Goal: Information Seeking & Learning: Learn about a topic

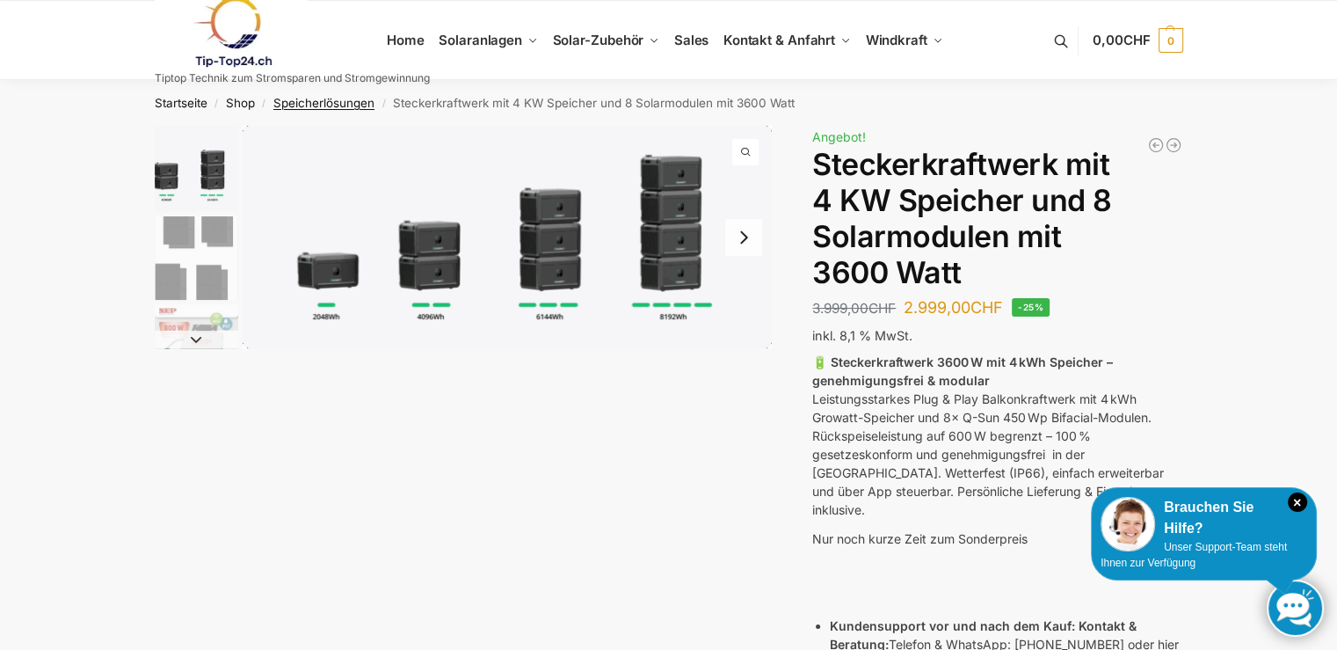
click at [322, 103] on link "Speicherlösungen" at bounding box center [323, 103] width 101 height 14
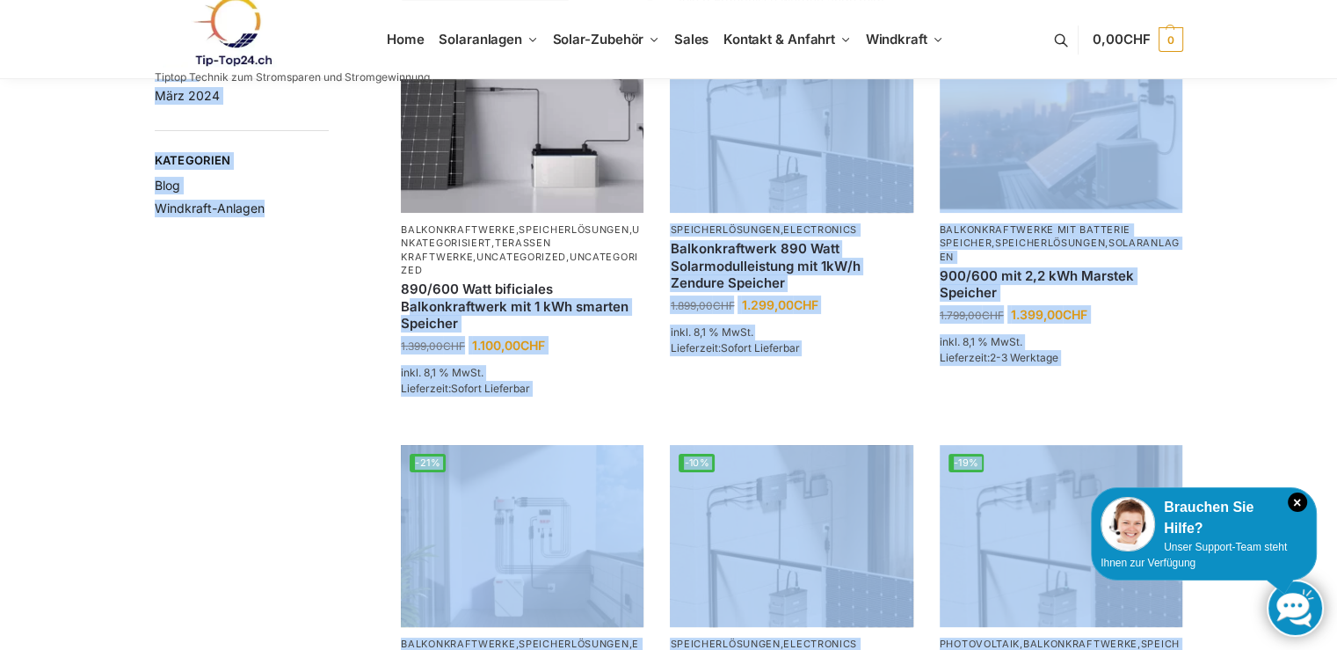
scroll to position [264, 0]
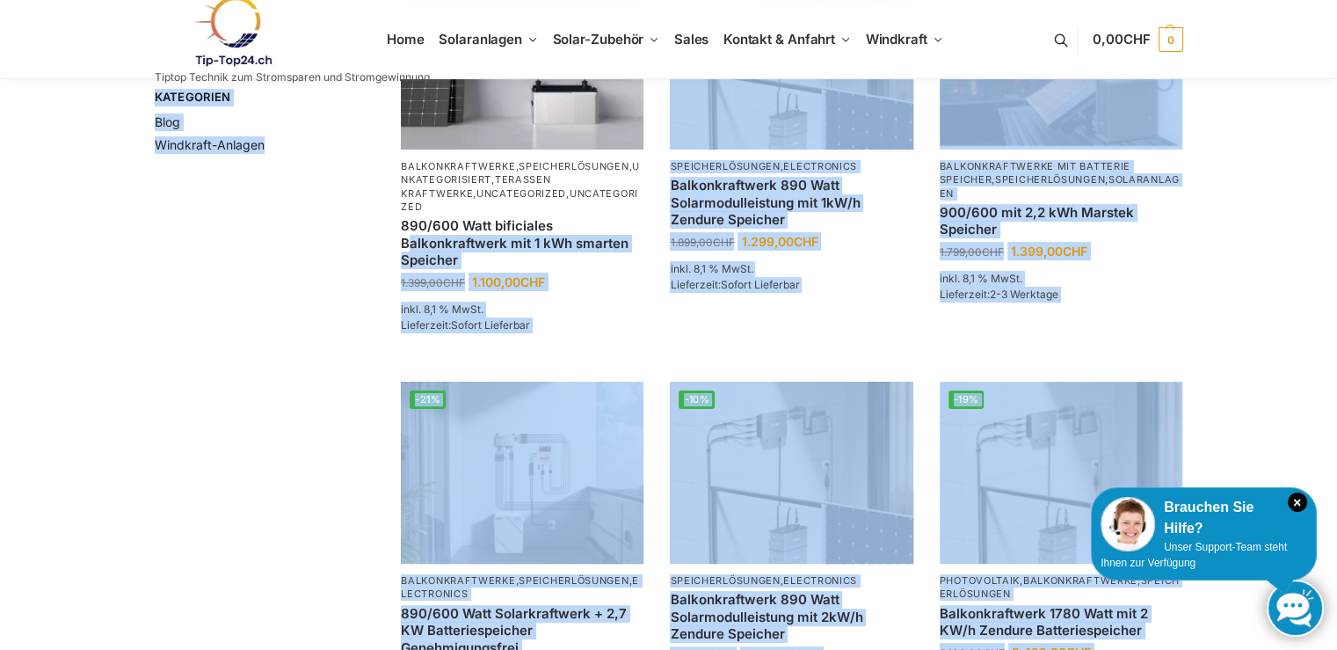
click at [220, 303] on div "**********" at bounding box center [669, 525] width 1103 height 1326
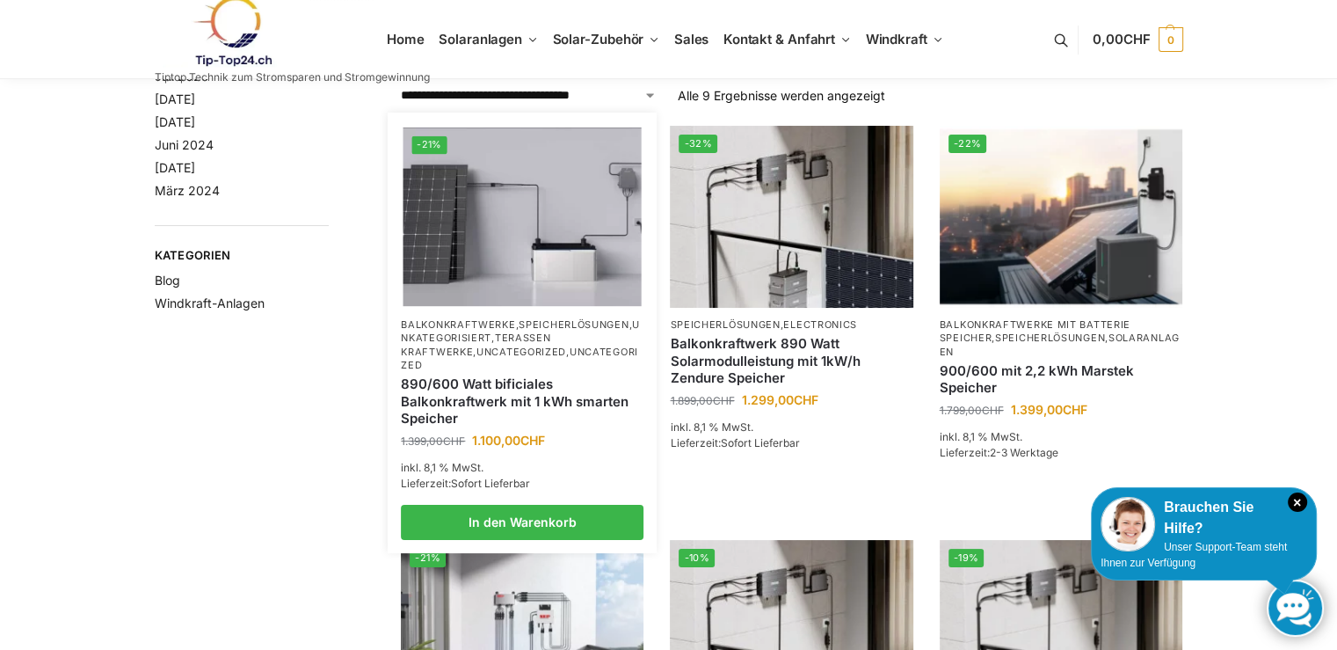
scroll to position [0, 0]
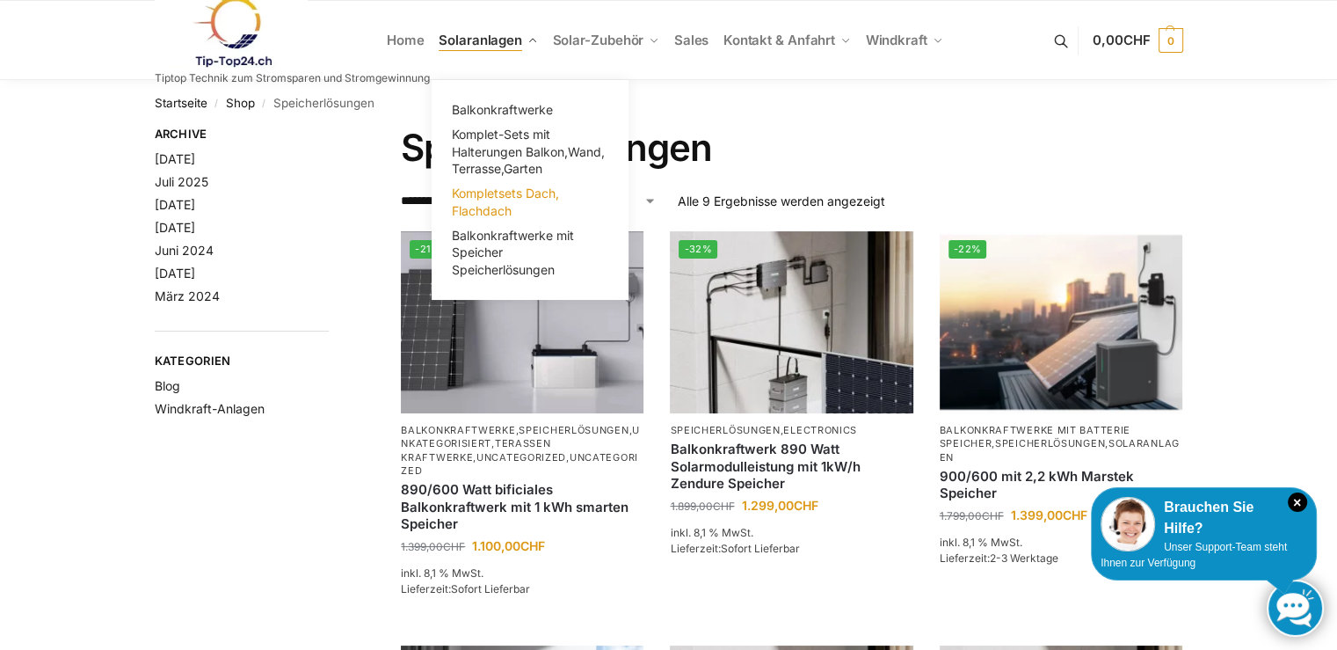
click at [479, 201] on link "Kompletsets Dach, Flachdach" at bounding box center [530, 202] width 176 height 42
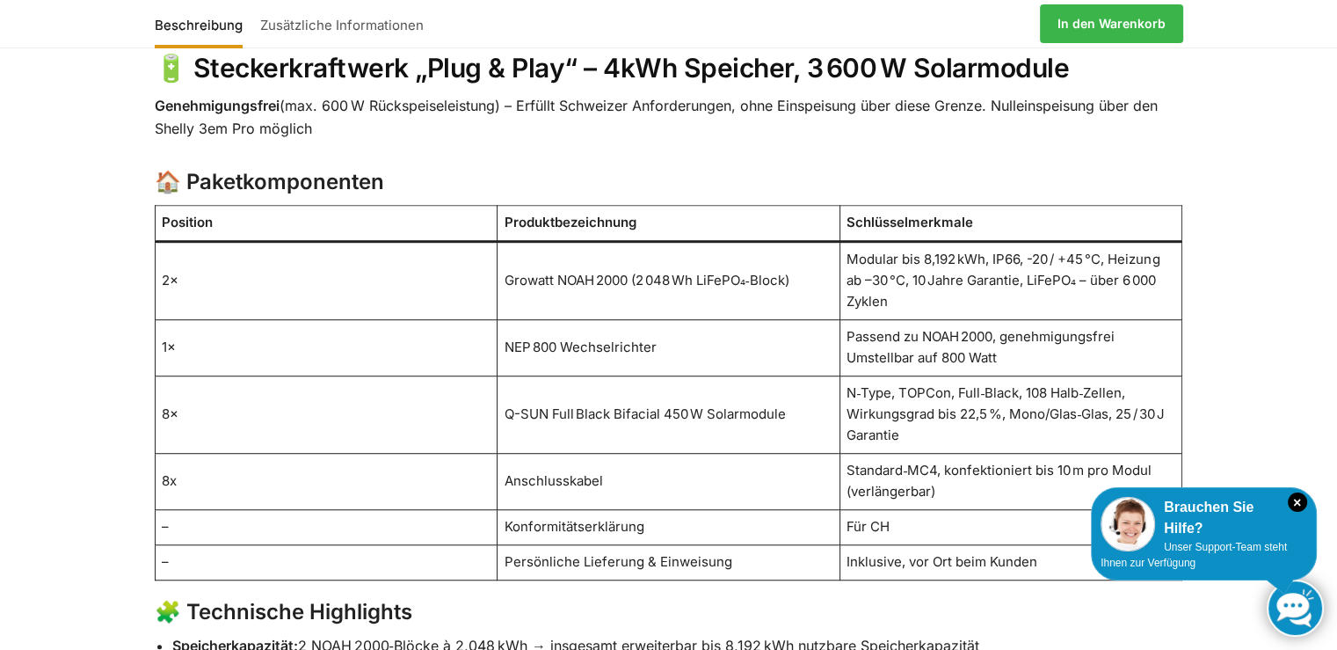
scroll to position [925, 0]
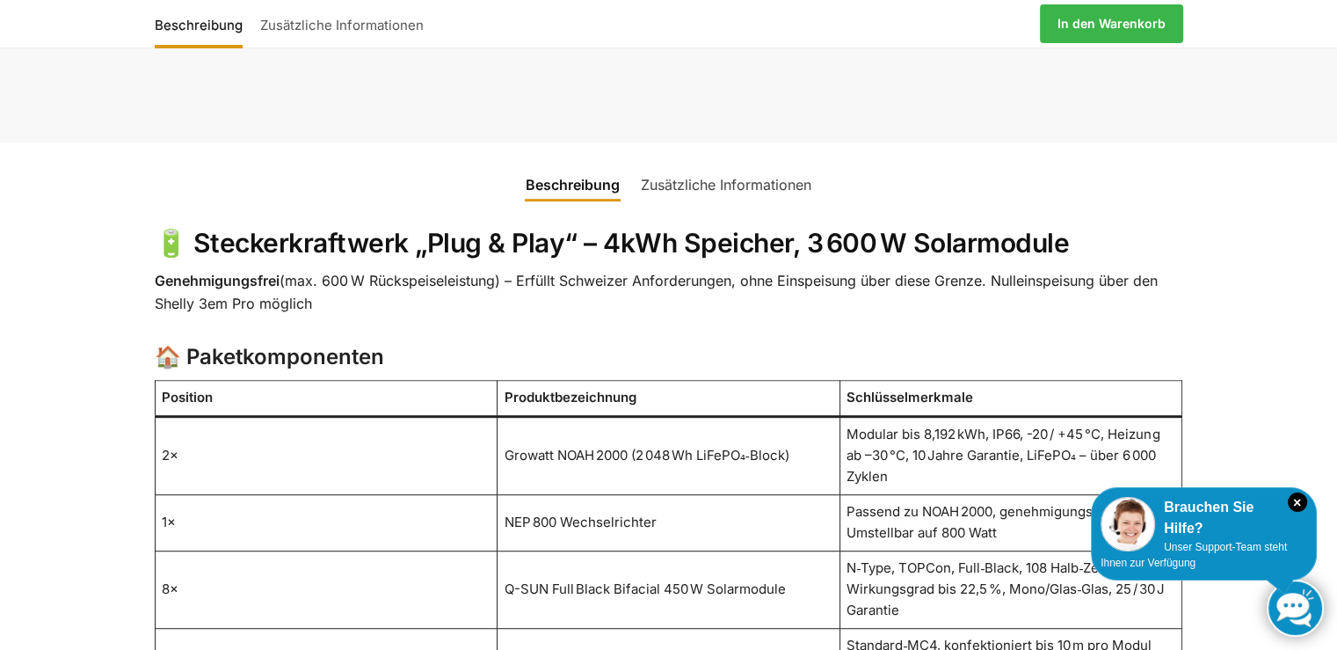
click at [717, 164] on link "Zusätzliche Informationen" at bounding box center [726, 185] width 192 height 42
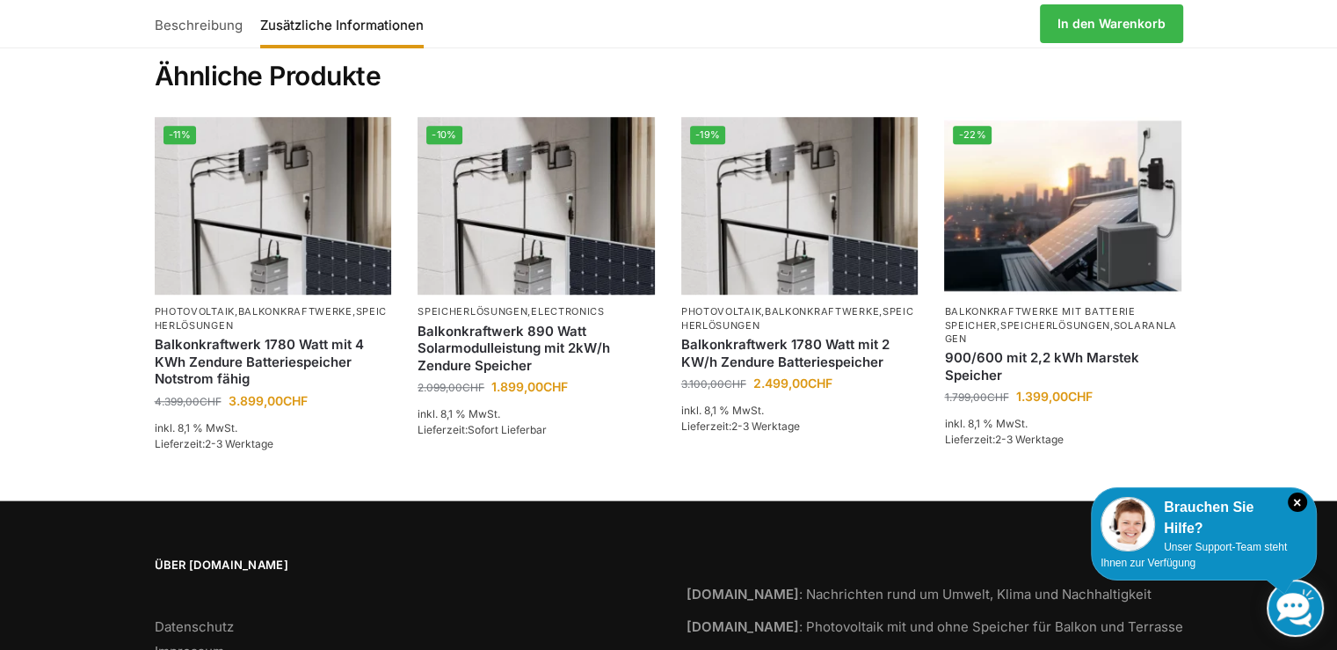
scroll to position [1251, 0]
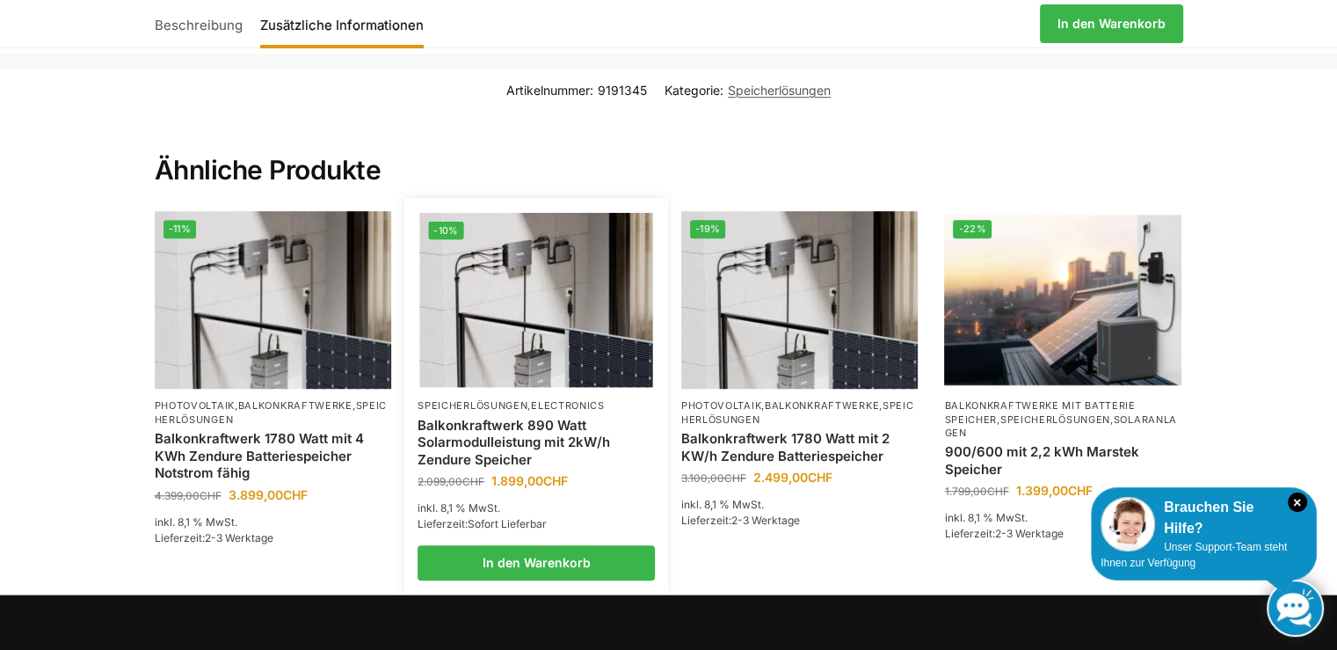
click at [506, 417] on link "Balkonkraftwerk 890 Watt Solarmodulleistung mit 2kW/h Zendure Speicher" at bounding box center [536, 443] width 237 height 52
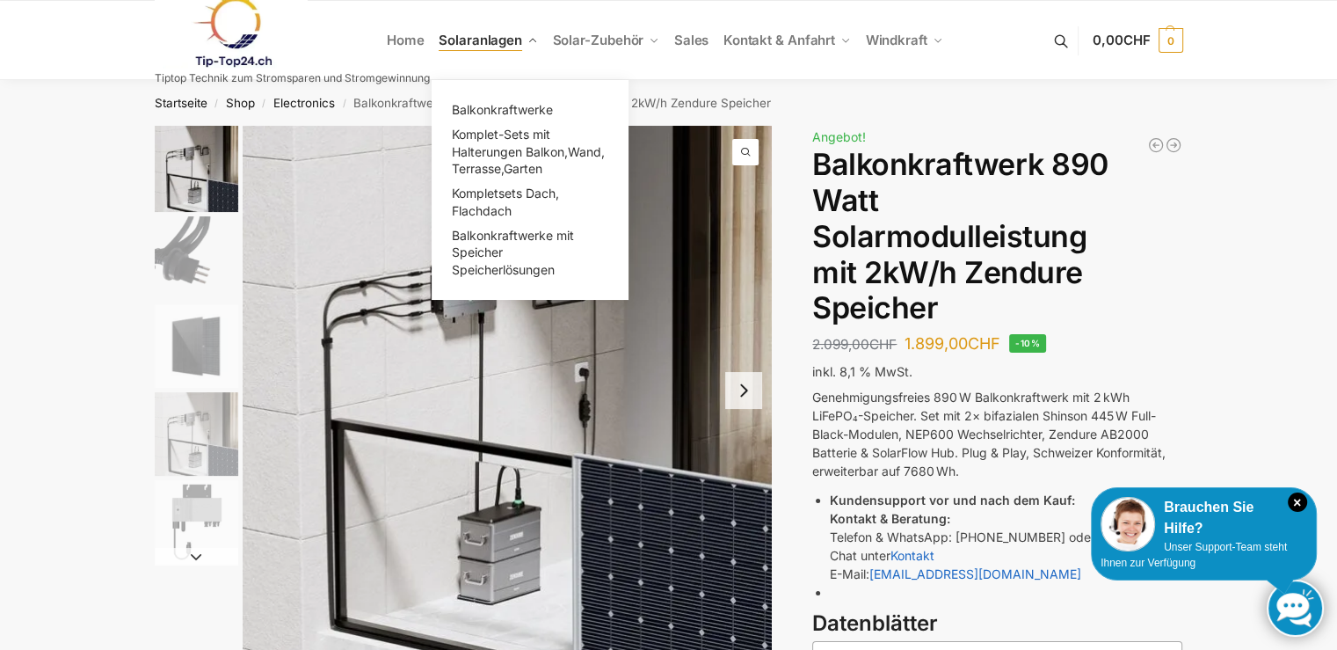
click at [472, 45] on span "Solaranlagen" at bounding box center [481, 40] width 84 height 17
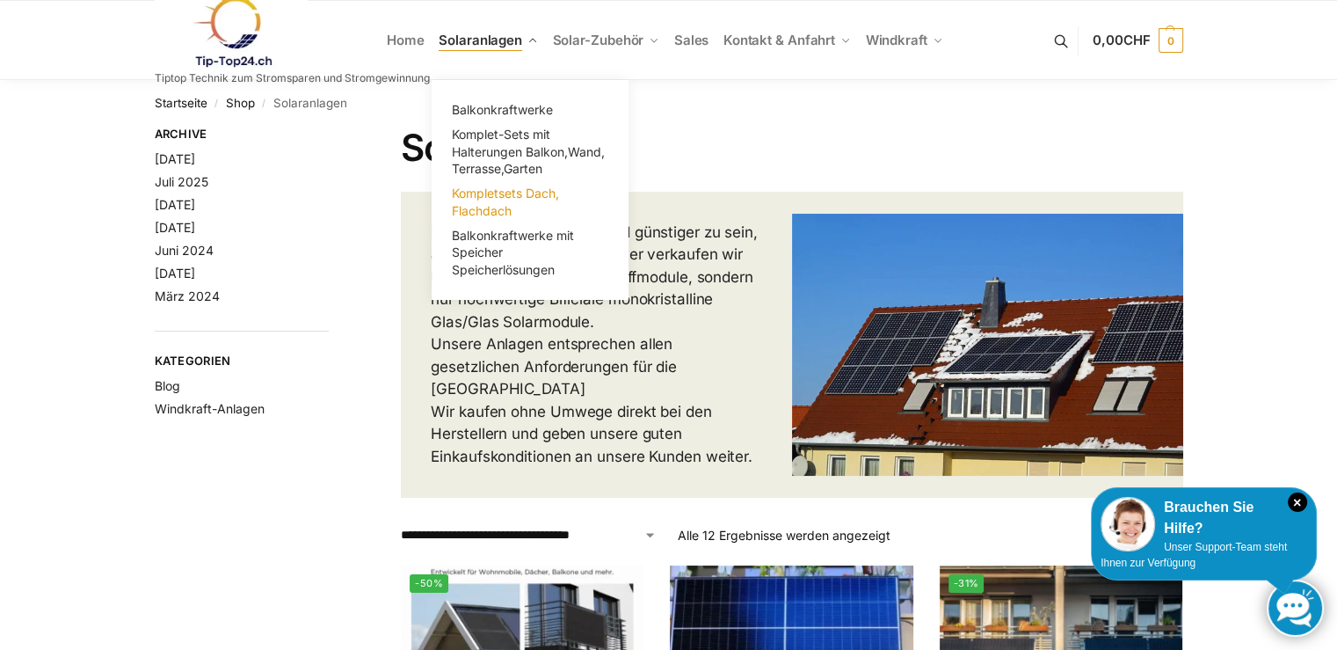
click at [490, 194] on span "Kompletsets Dach, Flachdach" at bounding box center [505, 202] width 107 height 33
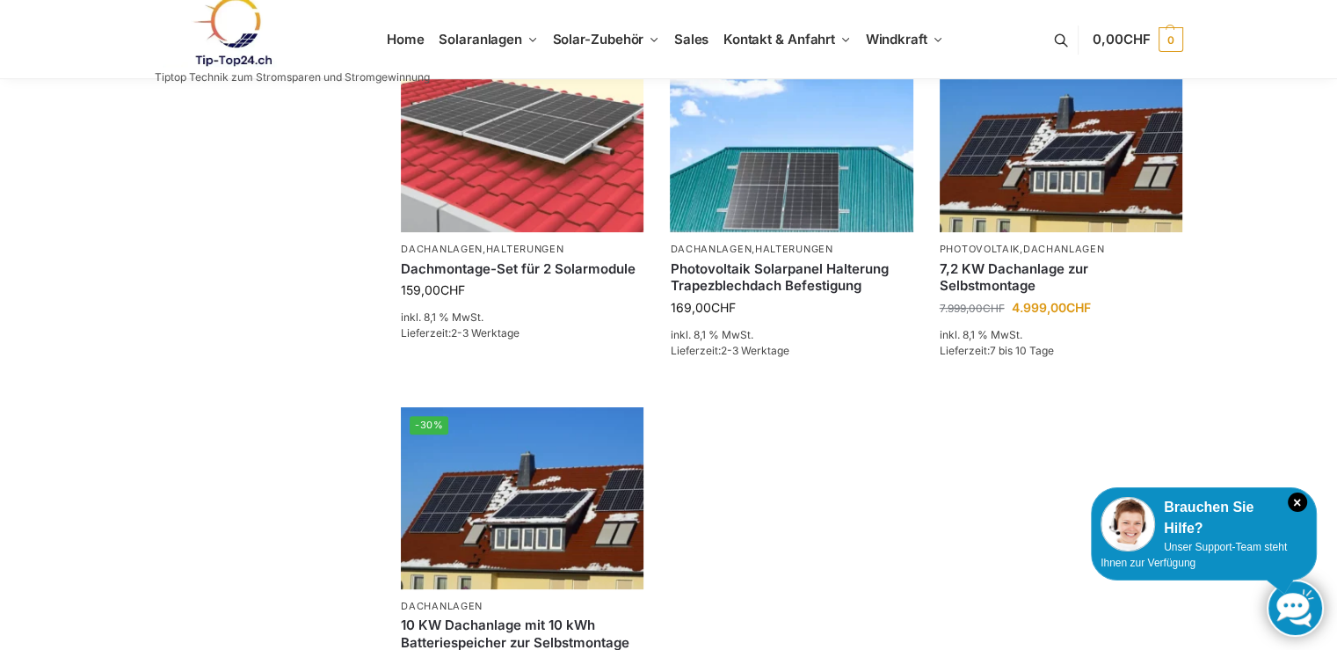
scroll to position [440, 0]
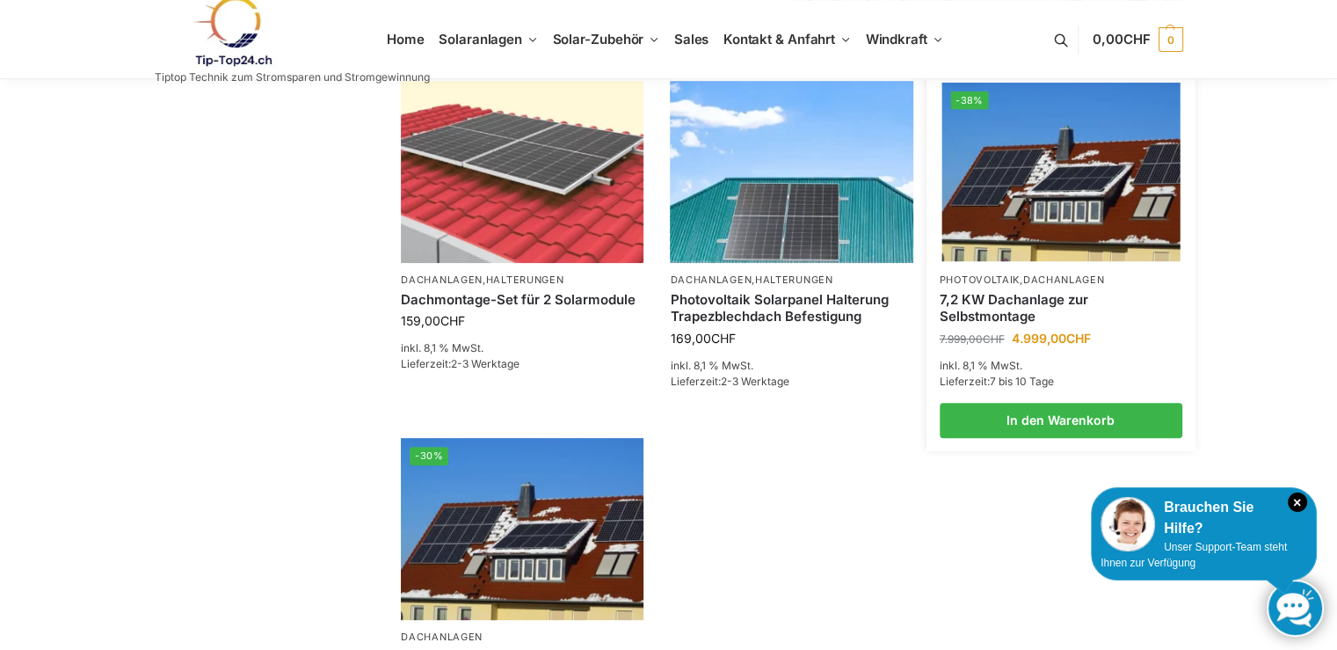
click at [1001, 297] on link "7,2 KW Dachanlage zur Selbstmontage" at bounding box center [1061, 308] width 243 height 34
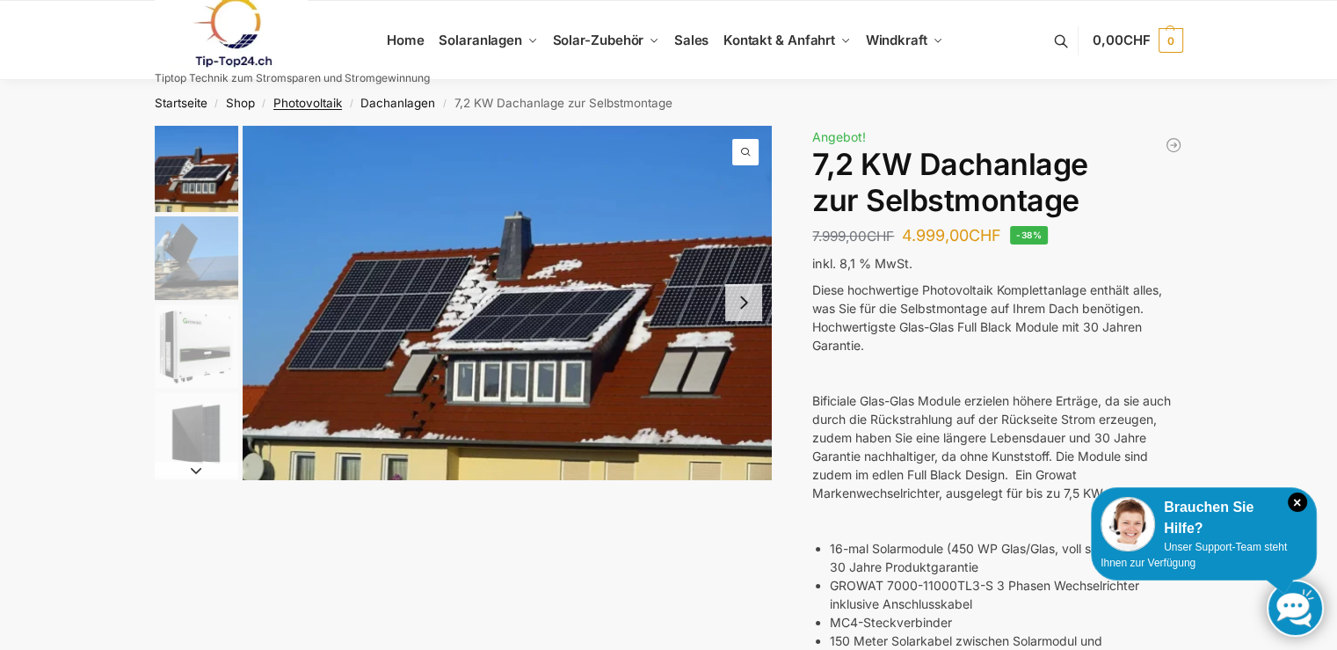
click at [302, 100] on link "Photovoltaik" at bounding box center [307, 103] width 69 height 14
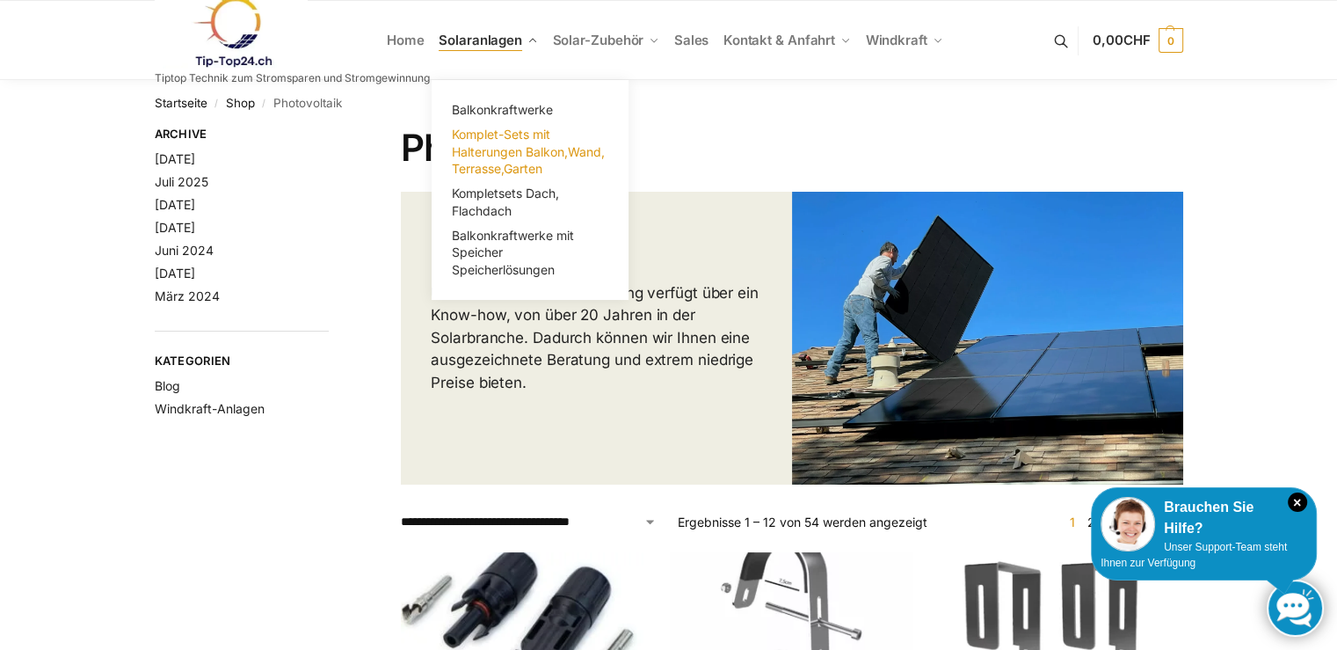
click at [494, 150] on span "Komplet-Sets mit Halterungen Balkon,Wand, Terrasse,Garten" at bounding box center [528, 151] width 153 height 49
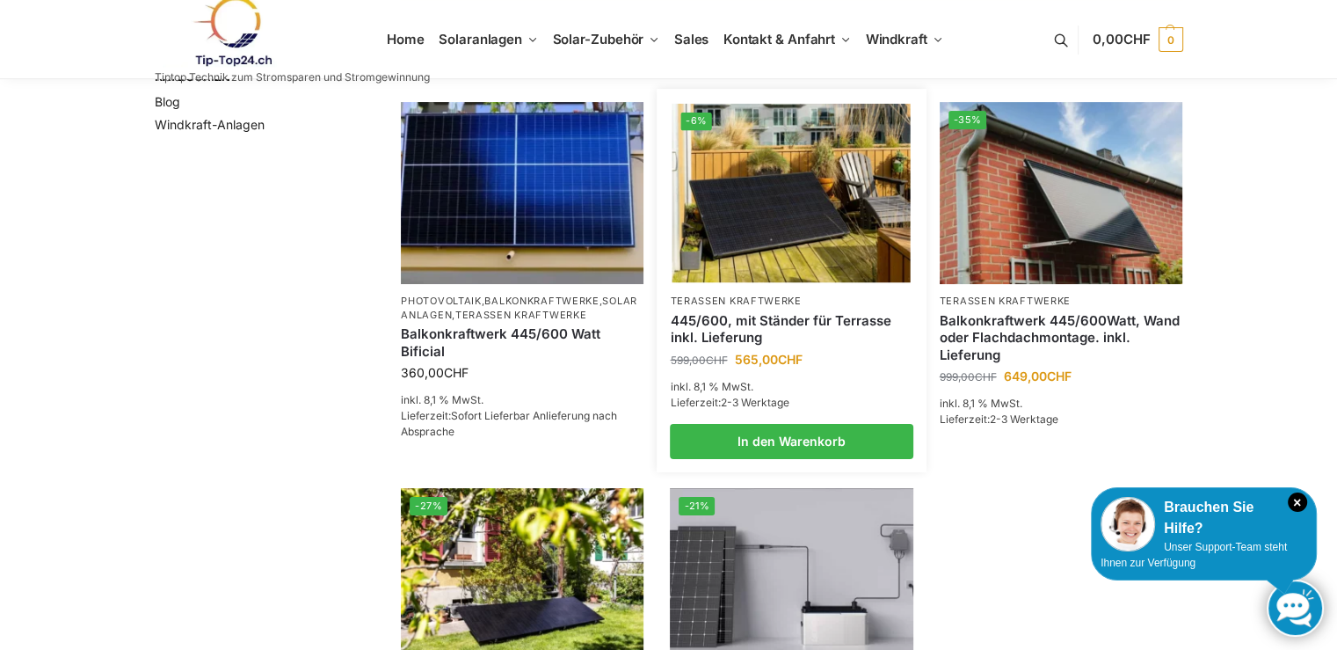
scroll to position [264, 0]
